Goal: Information Seeking & Learning: Learn about a topic

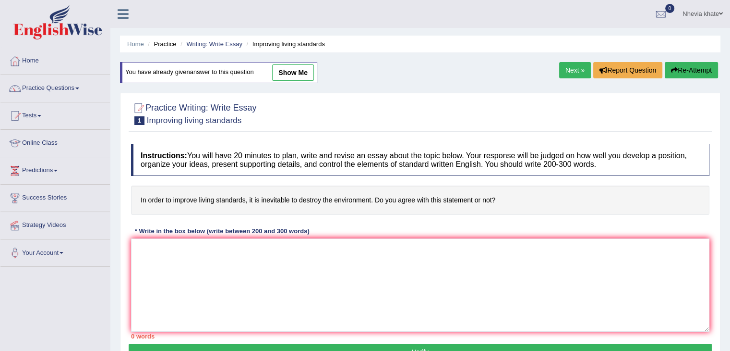
click at [577, 66] on link "Next »" at bounding box center [575, 70] width 32 height 16
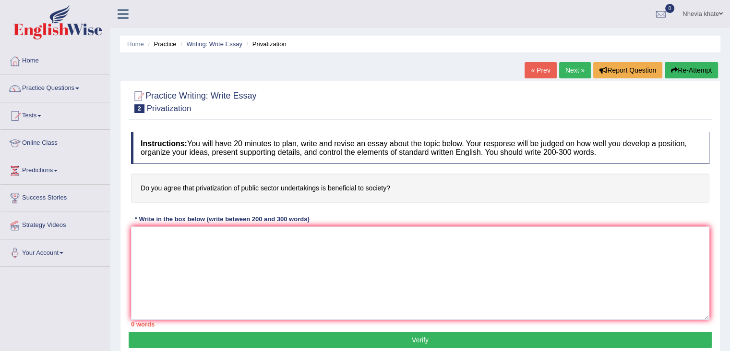
click at [577, 66] on link "Next »" at bounding box center [575, 70] width 32 height 16
